Goal: Transaction & Acquisition: Download file/media

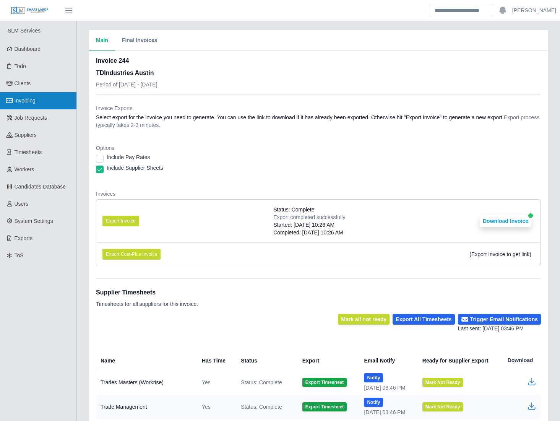
click at [53, 97] on link "Invoicing" at bounding box center [38, 100] width 76 height 17
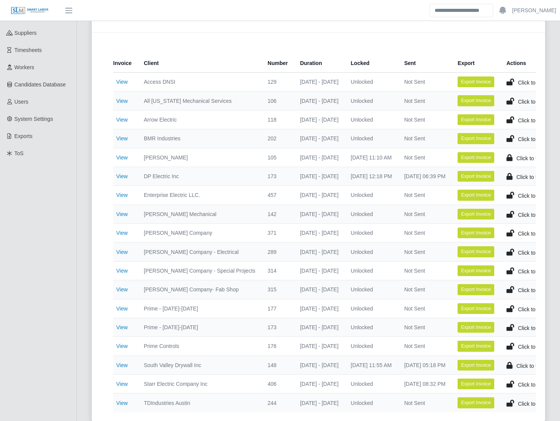
scroll to position [102, 0]
click at [84, 259] on div "Current Invoices Total Invoices with time 18 Total Invoices Exported 18 Total M…" at bounding box center [318, 176] width 471 height 508
click at [119, 213] on link "View" at bounding box center [121, 214] width 11 height 6
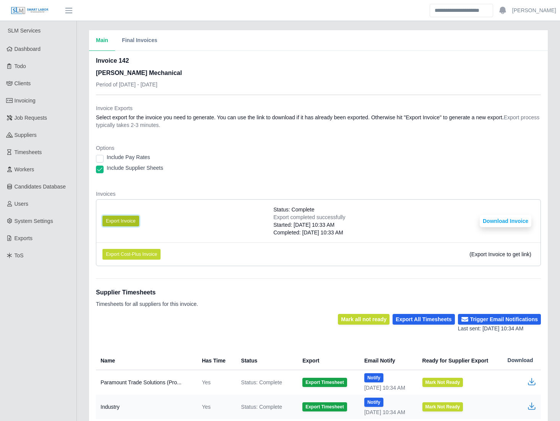
click at [123, 220] on button "Export Invoice" at bounding box center [120, 220] width 37 height 11
click at [481, 224] on li "Export Invoice Status: Complete Export completed successfully Started: 09/10/20…" at bounding box center [318, 220] width 444 height 43
click at [489, 224] on button "Download Invoice" at bounding box center [505, 221] width 52 height 12
click at [80, 206] on div "Main Final Invoices Invoice 142 George Wayne Mechanical Period of 09/01/2025 - …" at bounding box center [318, 240] width 483 height 421
click at [53, 98] on link "Invoicing" at bounding box center [38, 100] width 76 height 17
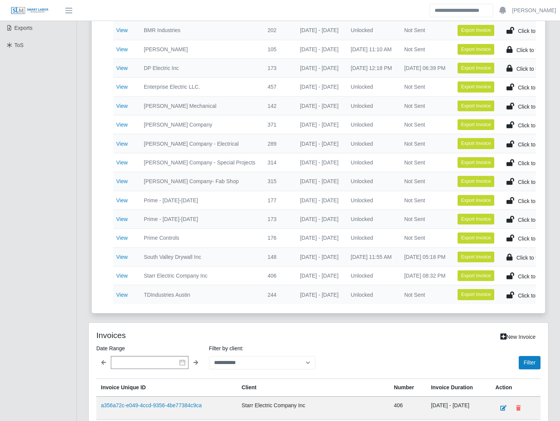
scroll to position [210, 0]
click at [121, 163] on link "View" at bounding box center [121, 162] width 11 height 6
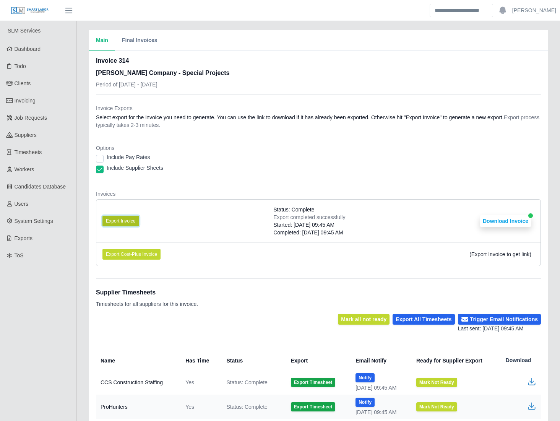
click at [129, 216] on button "Export Invoice" at bounding box center [120, 220] width 37 height 11
click at [526, 223] on button "Download Invoice" at bounding box center [505, 221] width 52 height 12
click at [81, 252] on div "Main Final Invoices Invoice 314 Lee Company - Special Projects Period of 09/01/…" at bounding box center [318, 265] width 483 height 470
click at [80, 250] on div "Main Final Invoices Invoice 314 Lee Company - Special Projects Period of 09/01/…" at bounding box center [318, 265] width 483 height 470
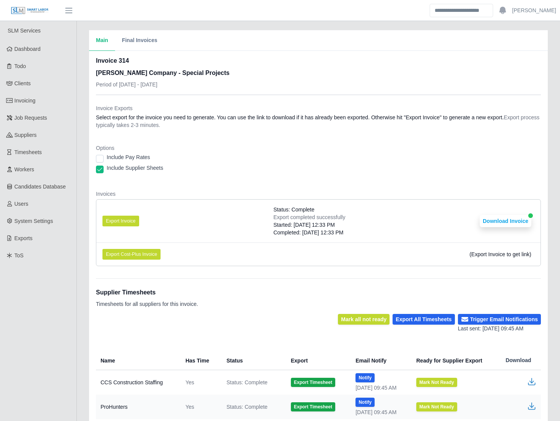
click at [80, 250] on div "Main Final Invoices Invoice 314 Lee Company - Special Projects Period of 09/01/…" at bounding box center [318, 265] width 483 height 470
click at [81, 250] on div "Main Final Invoices Invoice 314 Lee Company - Special Projects Period of 09/01/…" at bounding box center [318, 265] width 483 height 470
click at [81, 125] on div "Main Final Invoices Invoice 314 Lee Company - Special Projects Period of 09/01/…" at bounding box center [318, 265] width 483 height 470
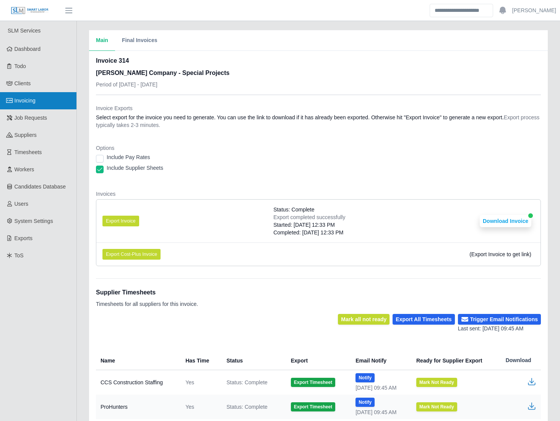
click at [49, 100] on link "Invoicing" at bounding box center [38, 100] width 76 height 17
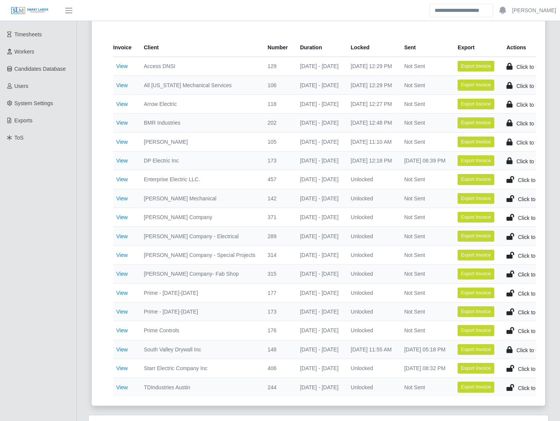
scroll to position [117, 0]
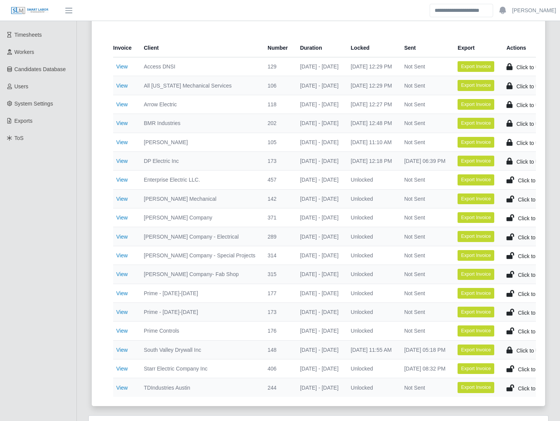
click at [85, 147] on div "Current Invoices Total Invoices with time 18 Total Invoices Exported 18 Total M…" at bounding box center [318, 161] width 471 height 508
click at [84, 191] on div "Current Invoices Total Invoices with time 18 Total Invoices Exported 18 Total M…" at bounding box center [318, 161] width 471 height 508
click at [84, 369] on div "Current Invoices Total Invoices with time 18 Total Invoices Exported 18 Total M…" at bounding box center [318, 161] width 471 height 508
click at [82, 235] on div "Current Invoices Total Invoices with time 18 Total Invoices Exported 18 Total M…" at bounding box center [318, 334] width 483 height 854
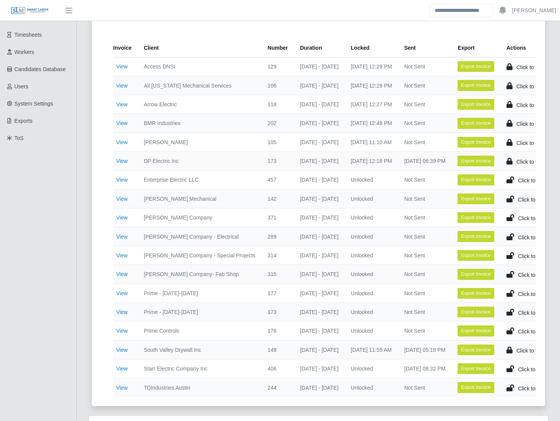
click at [83, 189] on div "Current Invoices Total Invoices with time 18 Total Invoices Exported 18 Total M…" at bounding box center [318, 161] width 471 height 508
